Goal: Task Accomplishment & Management: Complete application form

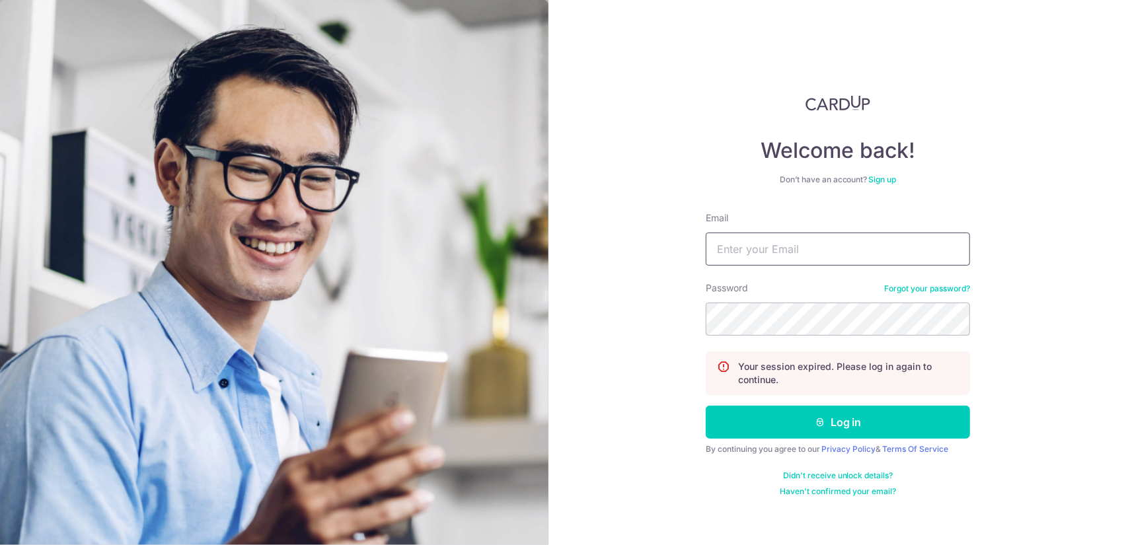
click at [841, 257] on input "Email" at bounding box center [838, 249] width 264 height 33
type input "info@whstdesign.com.sg"
click at [706, 406] on button "Log in" at bounding box center [838, 422] width 264 height 33
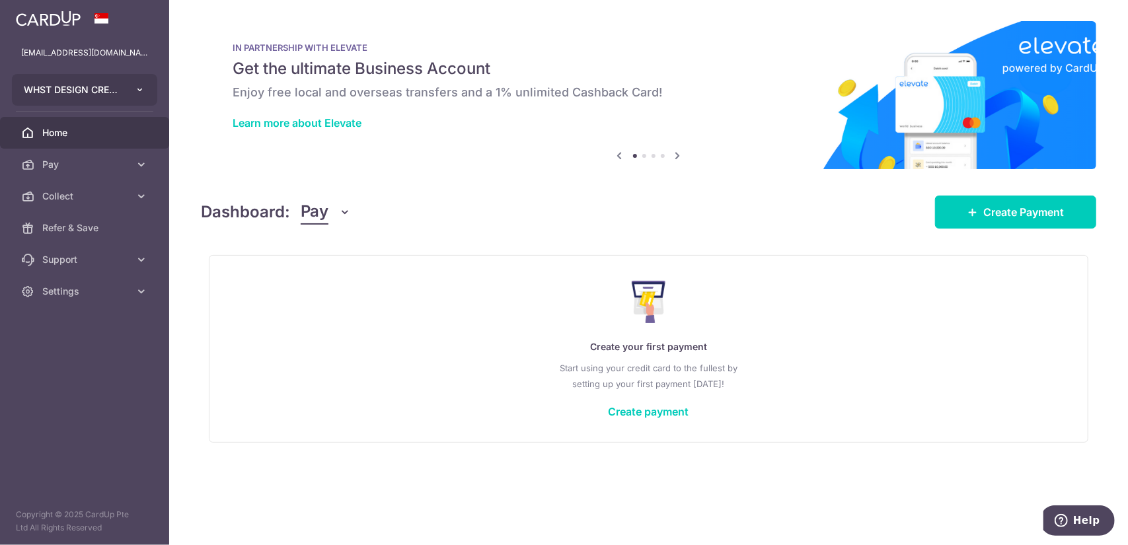
click at [140, 93] on icon "button" at bounding box center [140, 90] width 11 height 11
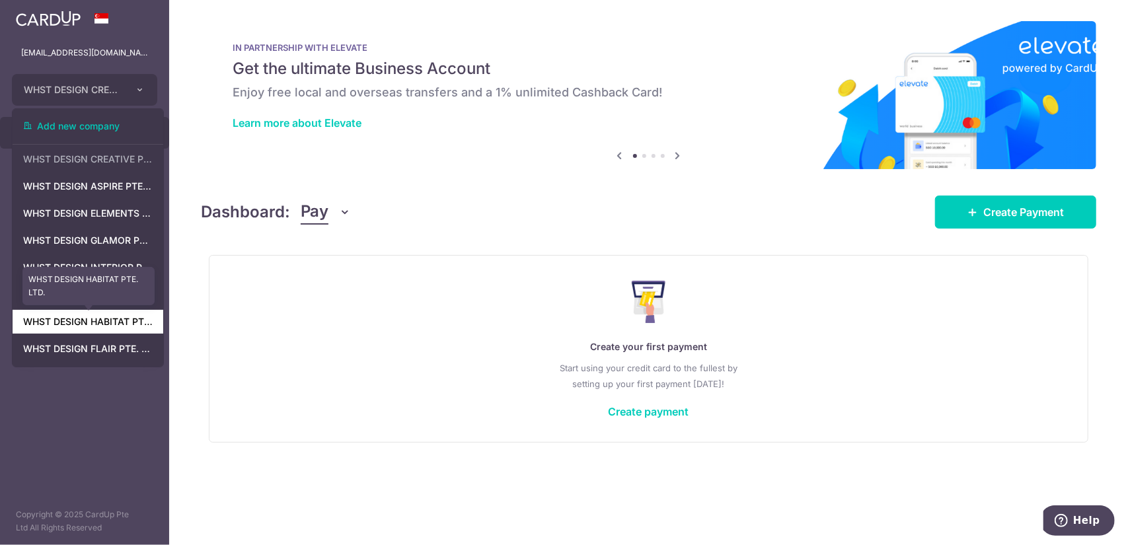
click at [116, 322] on link "WHST DESIGN HABITAT PTE. LTD." at bounding box center [88, 322] width 151 height 24
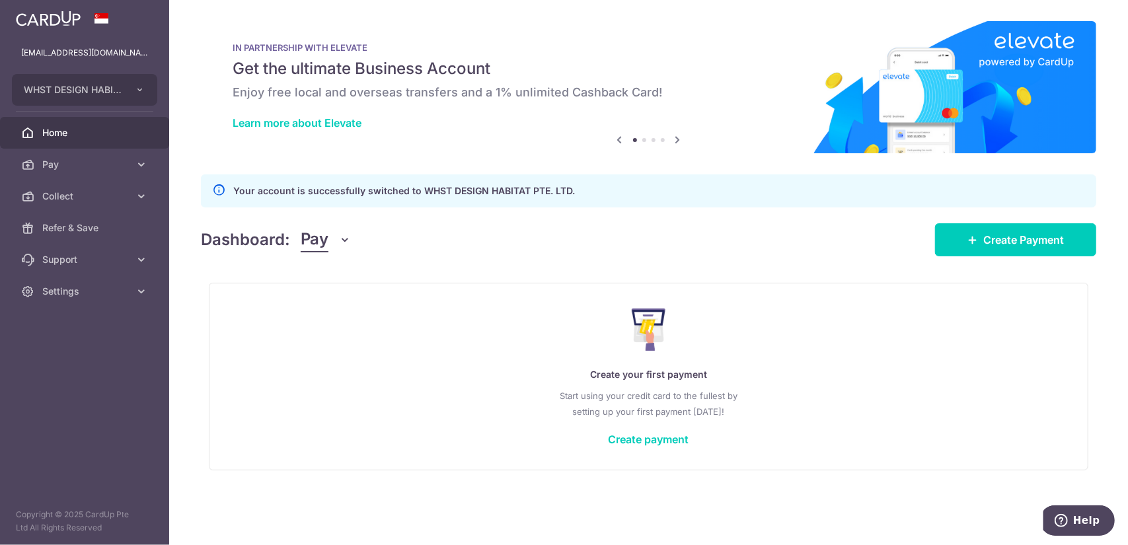
click at [304, 248] on span "Pay" at bounding box center [315, 239] width 28 height 25
click at [327, 308] on link "Collect" at bounding box center [369, 309] width 137 height 32
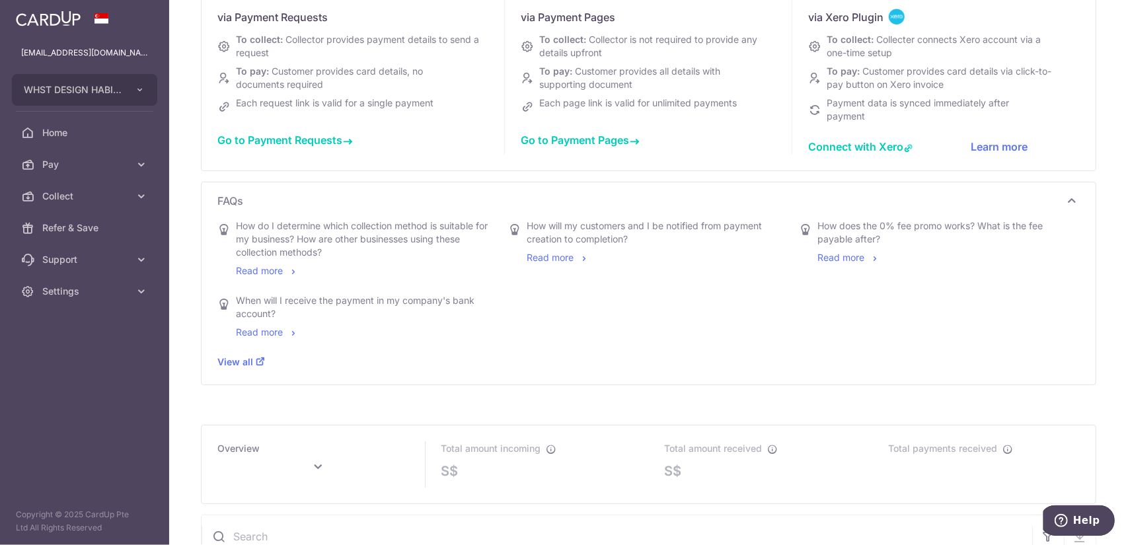
scroll to position [66, 0]
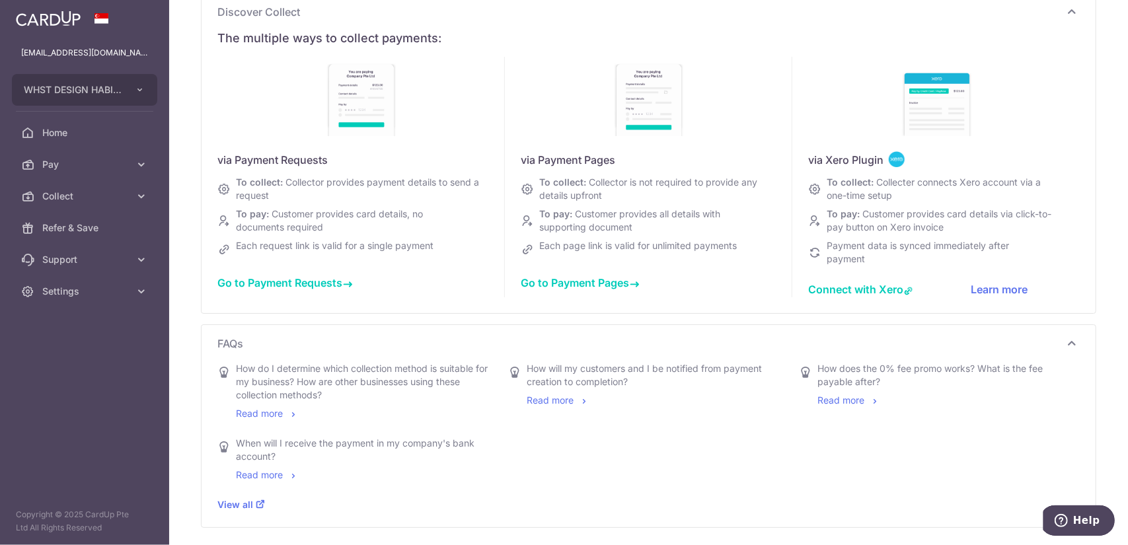
click at [335, 278] on span "Go to Payment Requests" at bounding box center [284, 282] width 135 height 13
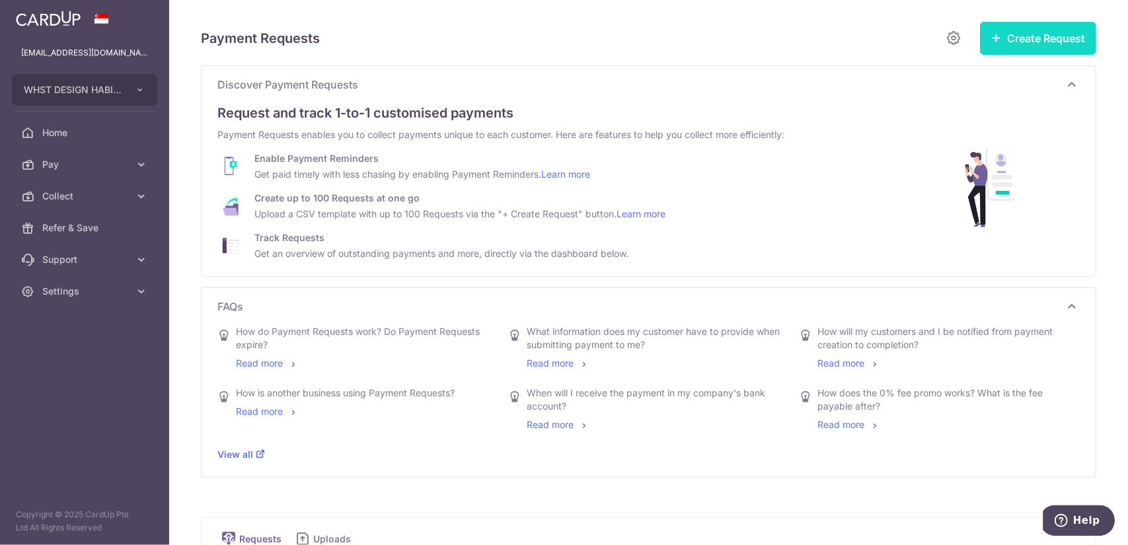
click at [1030, 35] on button "Create Request" at bounding box center [1038, 38] width 116 height 33
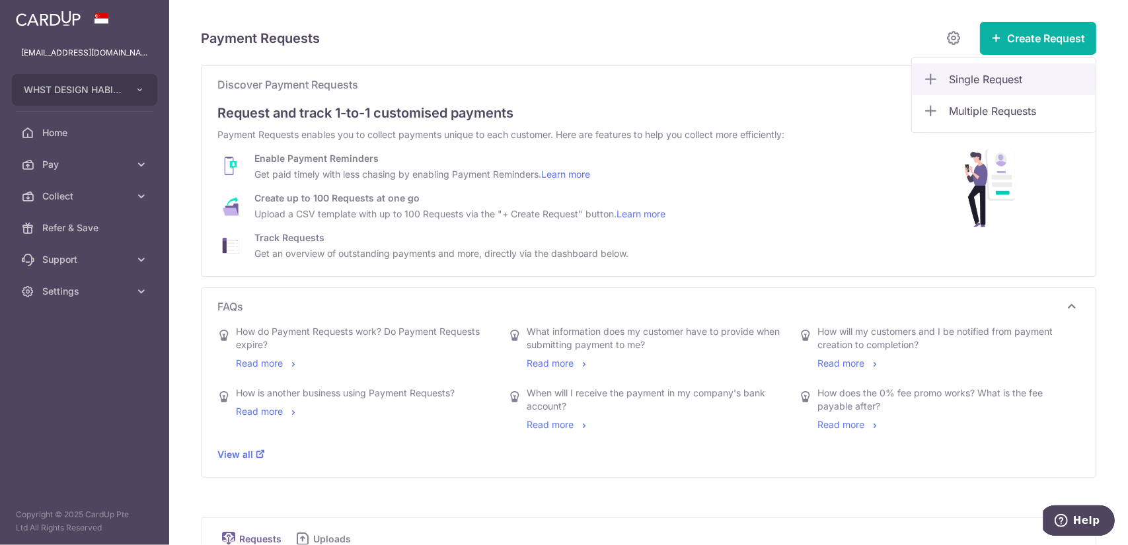
click at [1014, 72] on span "Single Request" at bounding box center [1017, 79] width 136 height 16
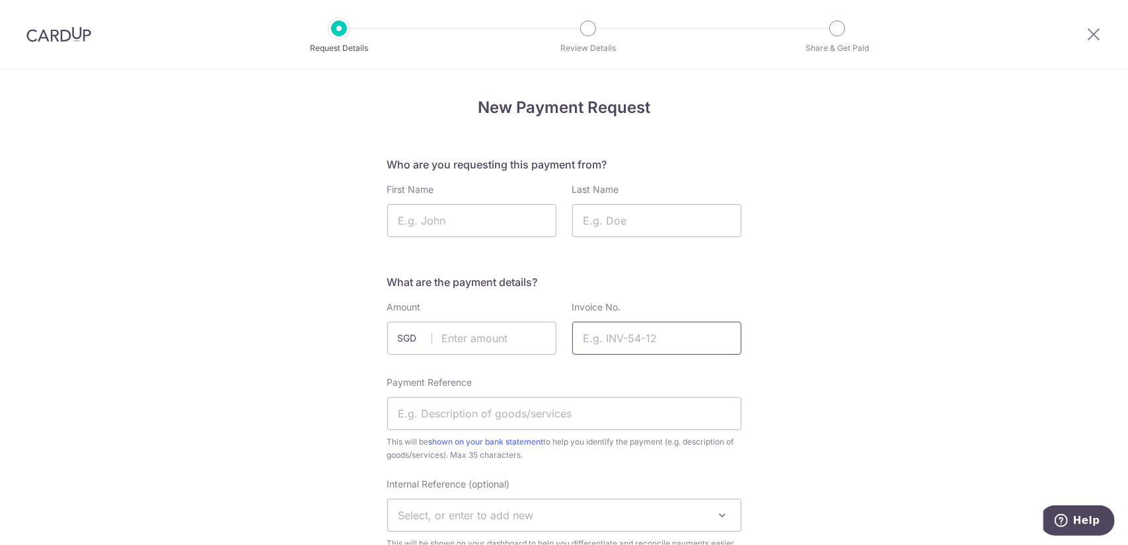
click at [634, 329] on input "Invoice No." at bounding box center [656, 338] width 169 height 33
paste input "INV-H2025053"
type input "INV-H2025053"
click at [490, 207] on input "First Name" at bounding box center [471, 220] width 169 height 33
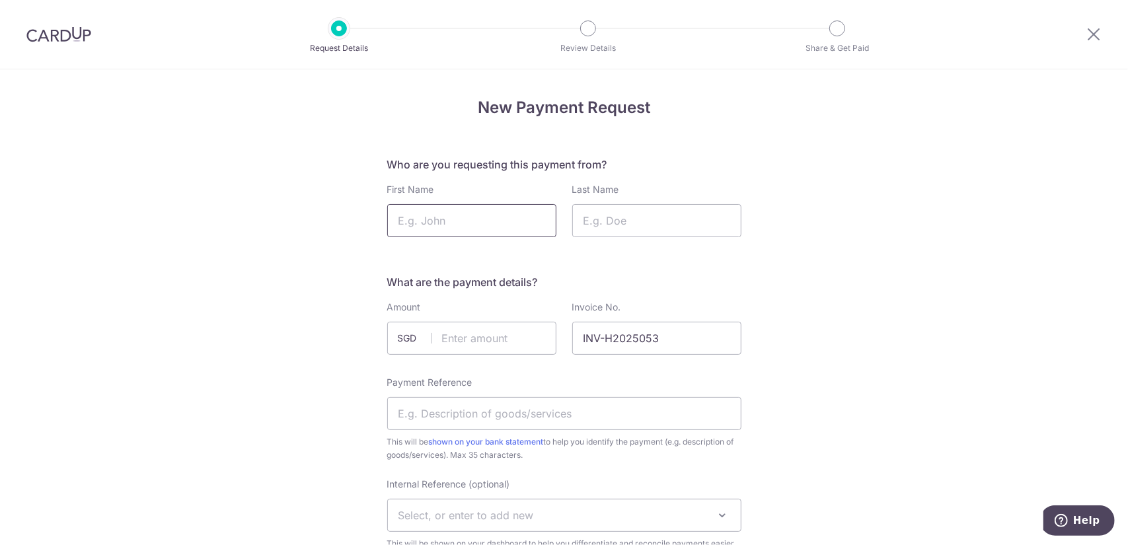
paste input "Ong Yi Huan Shirley"
drag, startPoint x: 458, startPoint y: 211, endPoint x: 504, endPoint y: 215, distance: 45.7
click at [504, 215] on input "Ong Yi Huan Shirley" at bounding box center [471, 220] width 169 height 33
type input "Ong Yi Huan Shirley"
click at [630, 221] on input "Last Name" at bounding box center [656, 220] width 169 height 33
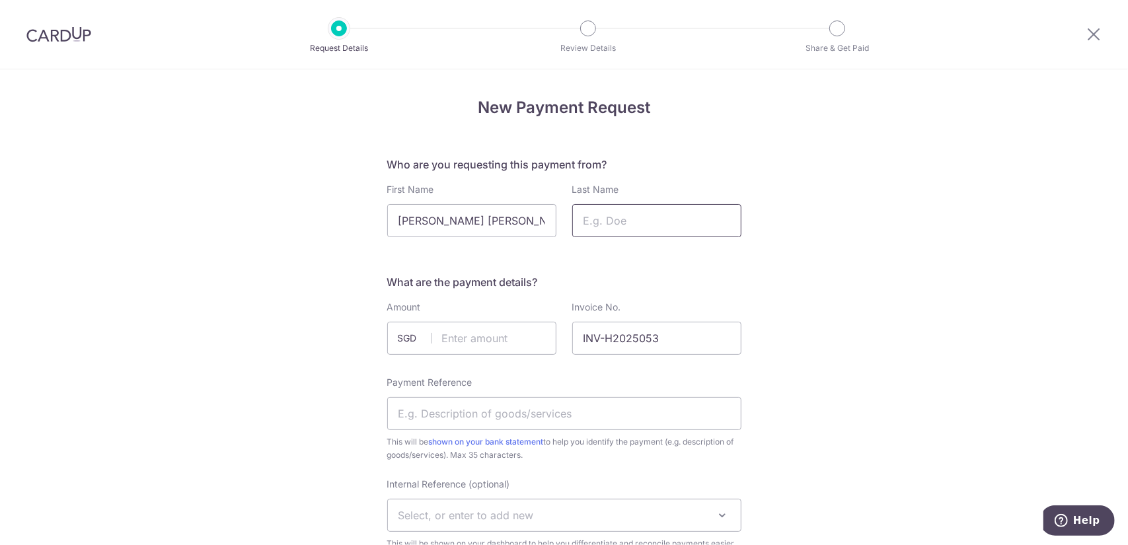
paste input "Shirley"
type input "Shirley"
click at [473, 221] on input "Ong Yi Huan Shirley" at bounding box center [471, 220] width 169 height 33
type input "Ong Yi Huan"
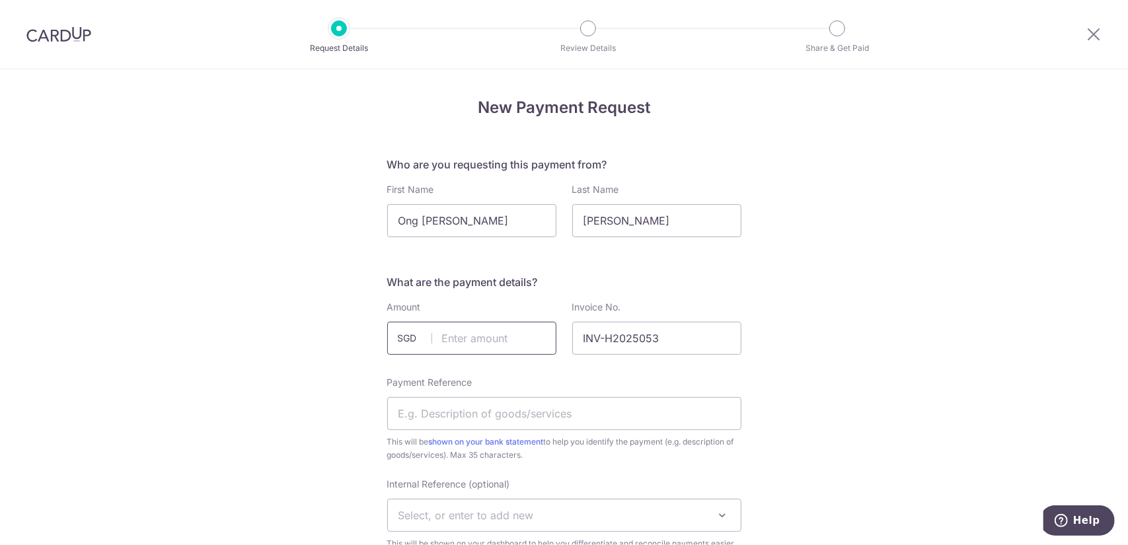
click at [507, 324] on input "text" at bounding box center [471, 338] width 169 height 33
paste input "23,545"
type input "23545.00"
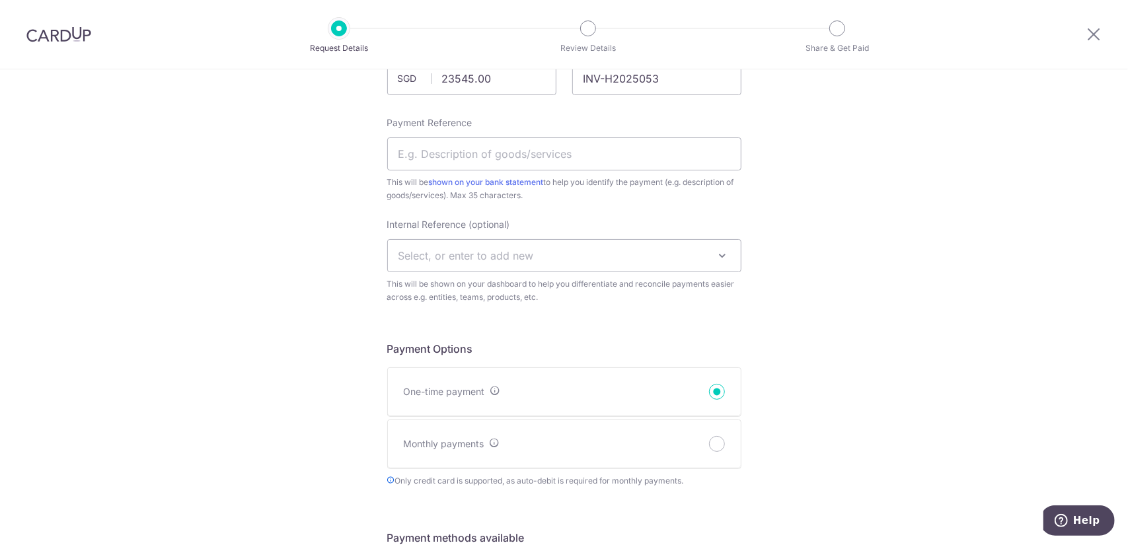
scroll to position [264, 0]
click at [570, 150] on input "Payment Reference" at bounding box center [564, 149] width 354 height 33
paste input "602 Woodlands Drive 42 #05-51"
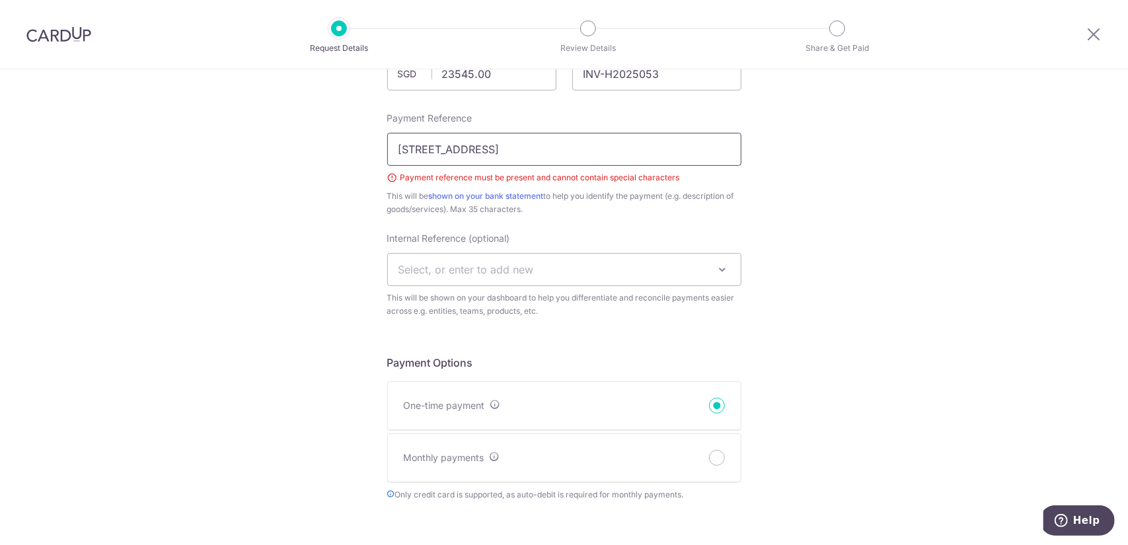
drag, startPoint x: 633, startPoint y: 155, endPoint x: 354, endPoint y: 152, distance: 278.9
click at [354, 152] on div "New Payment Request Who are you requesting this payment from? First Name Ong Yi…" at bounding box center [564, 539] width 1128 height 1469
click at [530, 151] on input "602 Woodlands Drive 42 #05-51" at bounding box center [564, 149] width 354 height 33
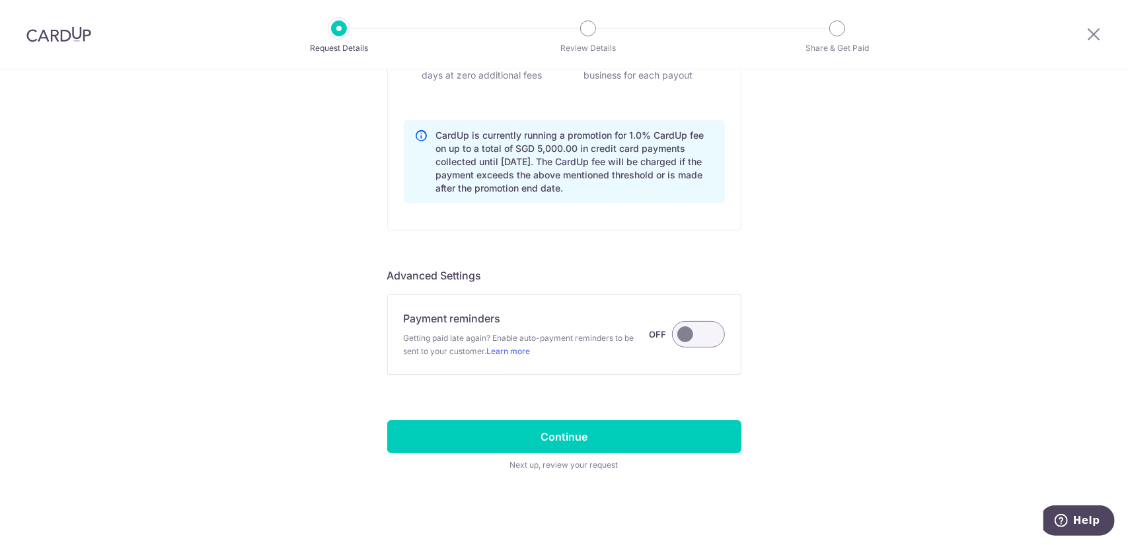
scroll to position [971, 0]
type input "[STREET_ADDRESS]"
click at [686, 328] on label at bounding box center [698, 333] width 53 height 26
click at [0, 0] on input "Payment reminders Getting paid late again? Enable auto-payment reminders to be …" at bounding box center [0, 0] width 0 height 0
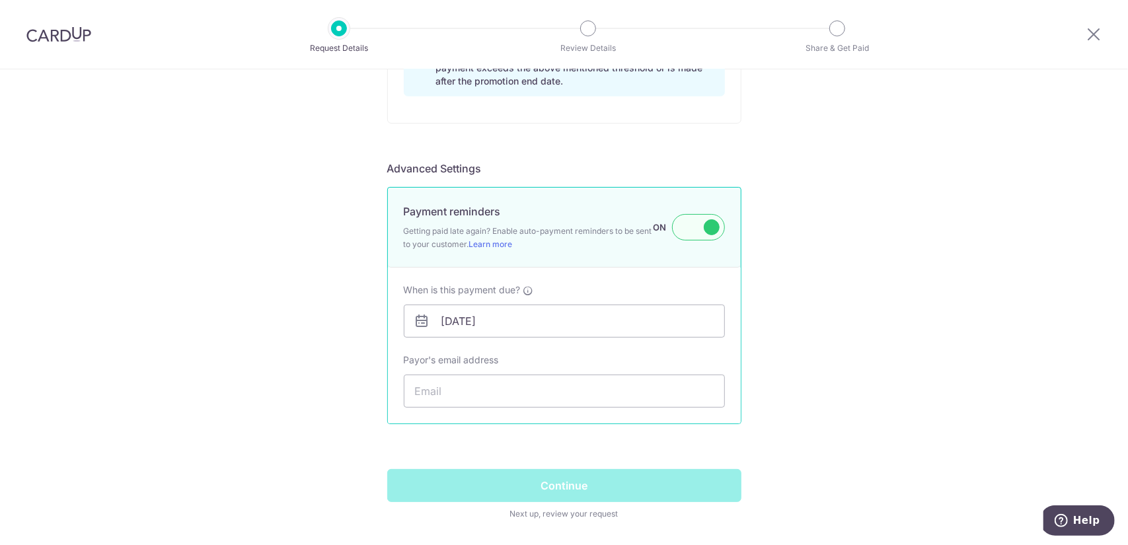
scroll to position [1127, 0]
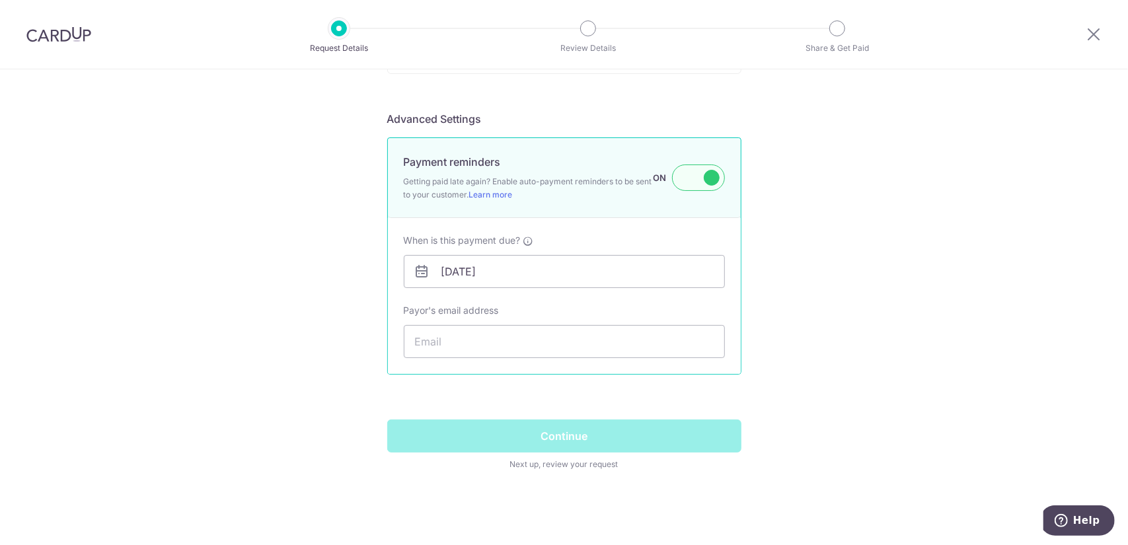
click at [700, 174] on label at bounding box center [698, 178] width 53 height 26
click at [0, 0] on input "Payment reminders Getting paid late again? Enable auto-payment reminders to be …" at bounding box center [0, 0] width 0 height 0
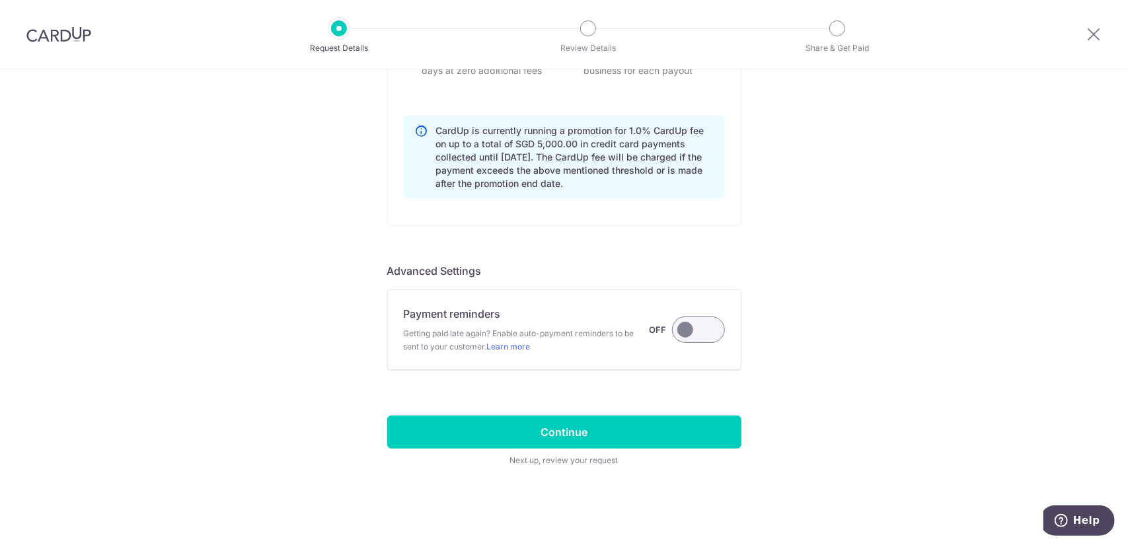
scroll to position [971, 0]
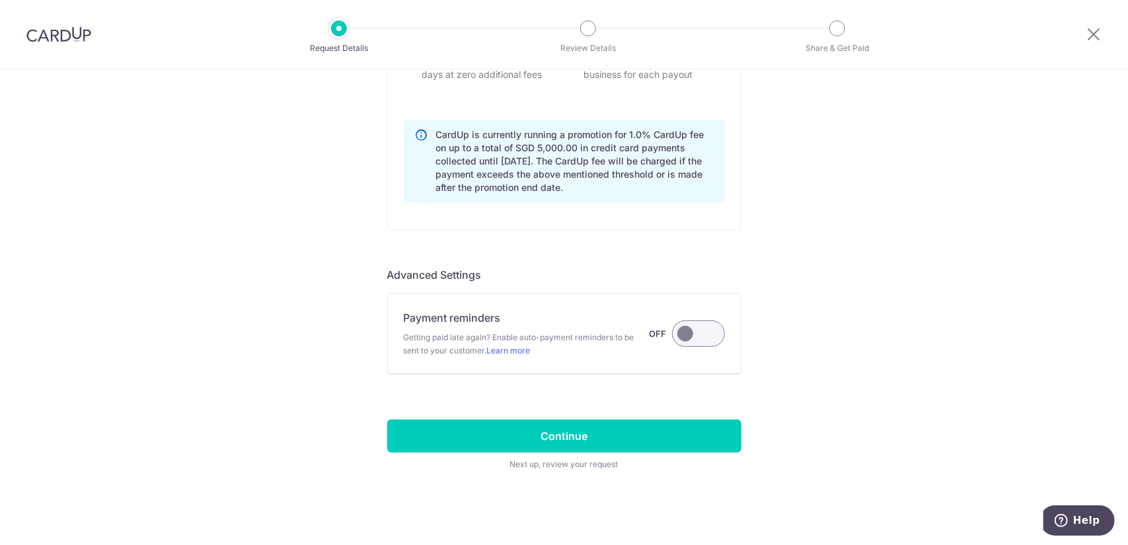
click at [694, 331] on label at bounding box center [698, 333] width 53 height 26
click at [0, 0] on input "Payment reminders Getting paid late again? Enable auto-payment reminders to be …" at bounding box center [0, 0] width 0 height 0
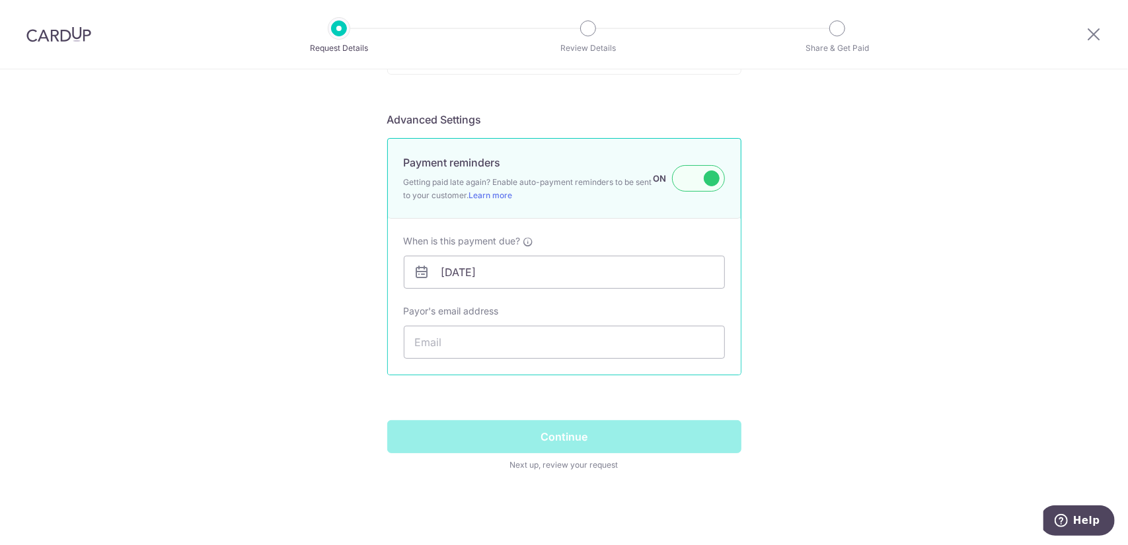
scroll to position [1127, 0]
click at [699, 176] on label at bounding box center [698, 178] width 53 height 26
click at [0, 0] on input "Payment reminders Getting paid late again? Enable auto-payment reminders to be …" at bounding box center [0, 0] width 0 height 0
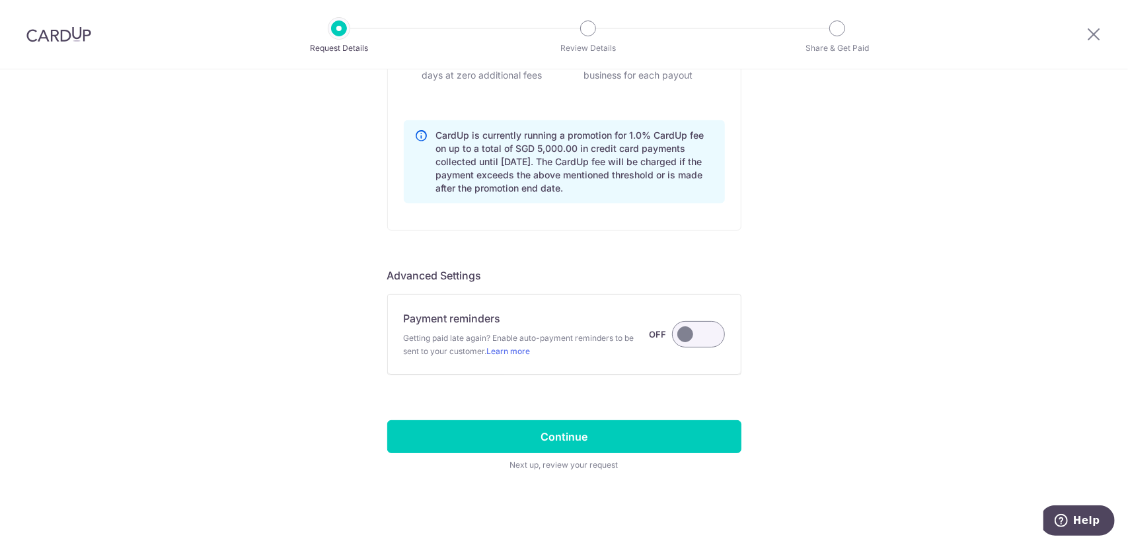
scroll to position [971, 0]
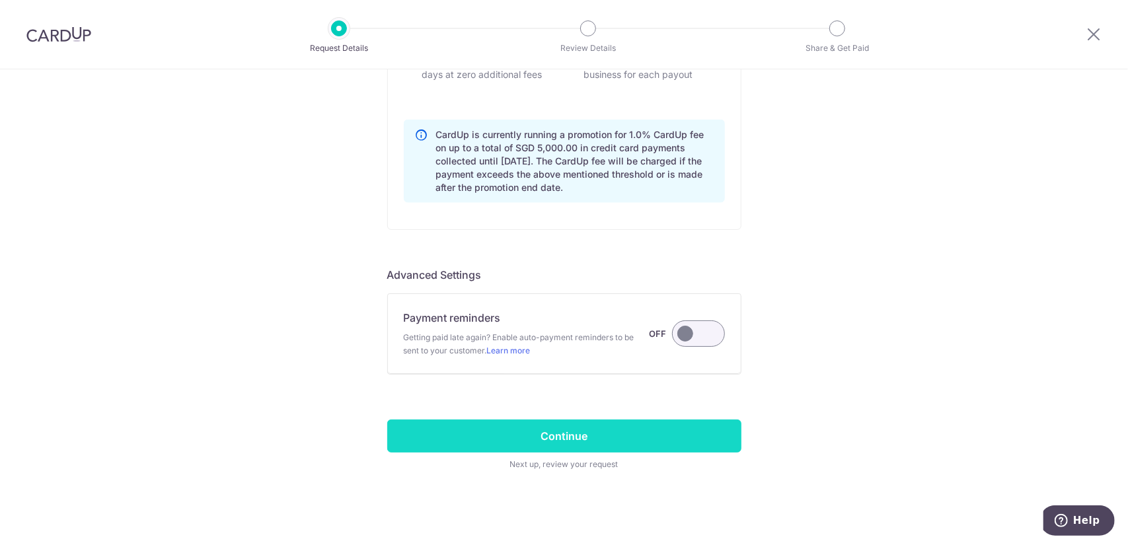
click at [658, 424] on input "Continue" at bounding box center [564, 436] width 354 height 33
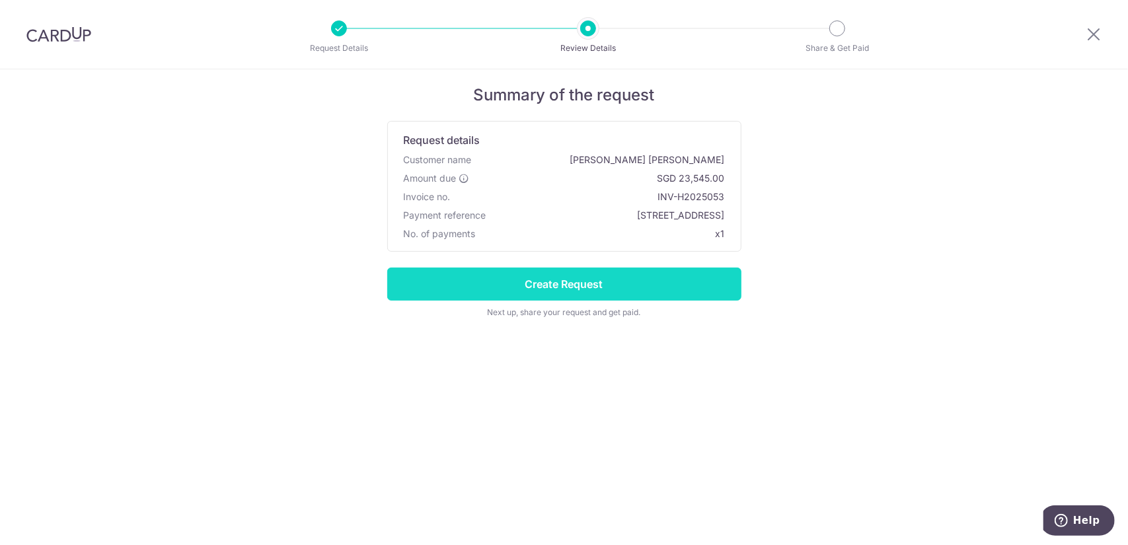
click at [640, 276] on input "Create Request" at bounding box center [564, 284] width 354 height 33
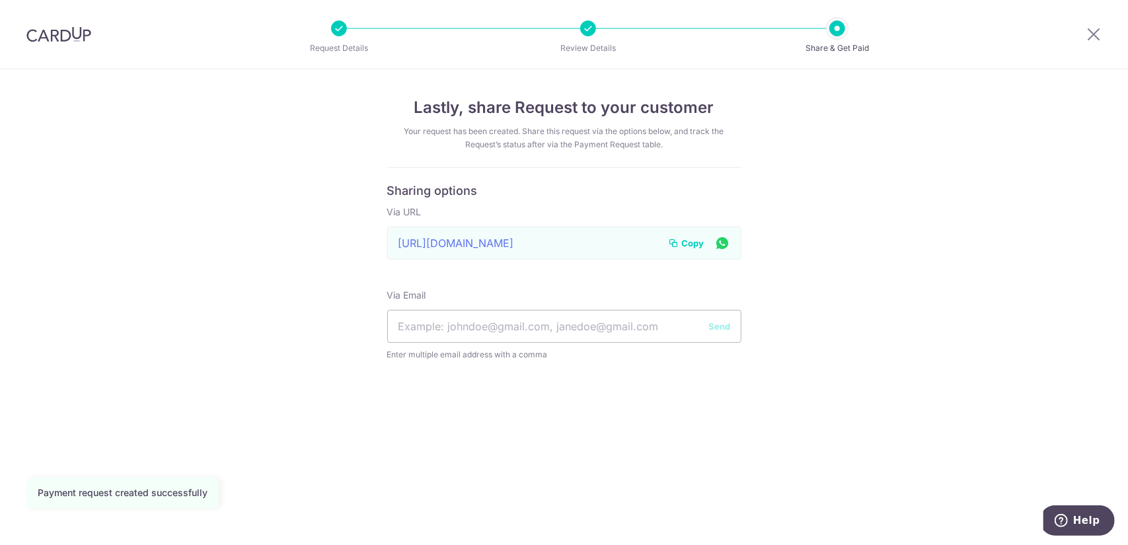
click at [691, 237] on span "Copy" at bounding box center [693, 243] width 22 height 13
click at [620, 336] on input "text" at bounding box center [564, 326] width 354 height 33
click at [992, 124] on div "Lastly, share Request to your customer Your request has been created. Share thi…" at bounding box center [564, 307] width 1128 height 476
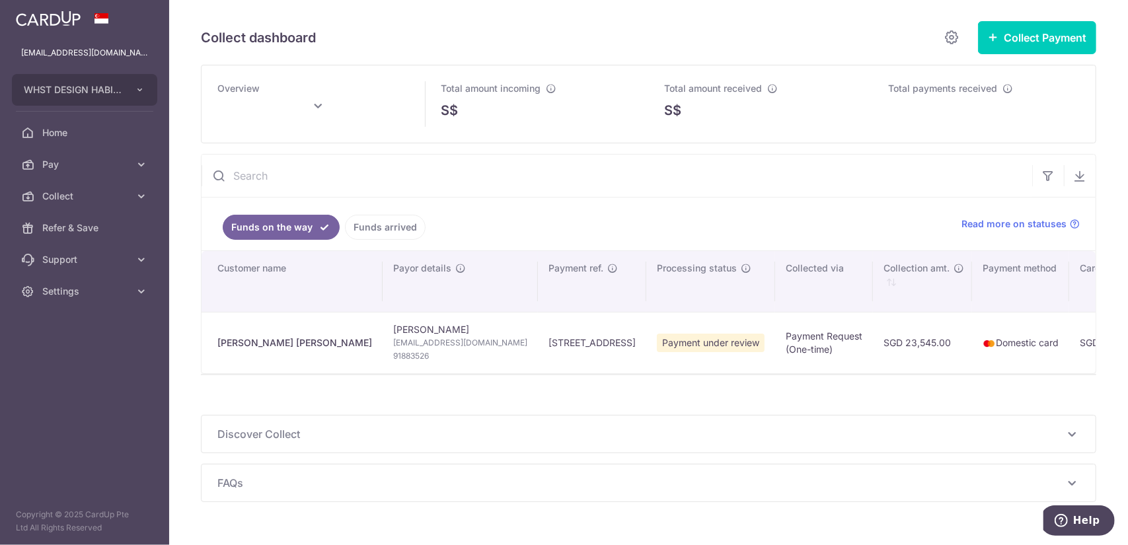
type input "[DATE]"
